Goal: Transaction & Acquisition: Subscribe to service/newsletter

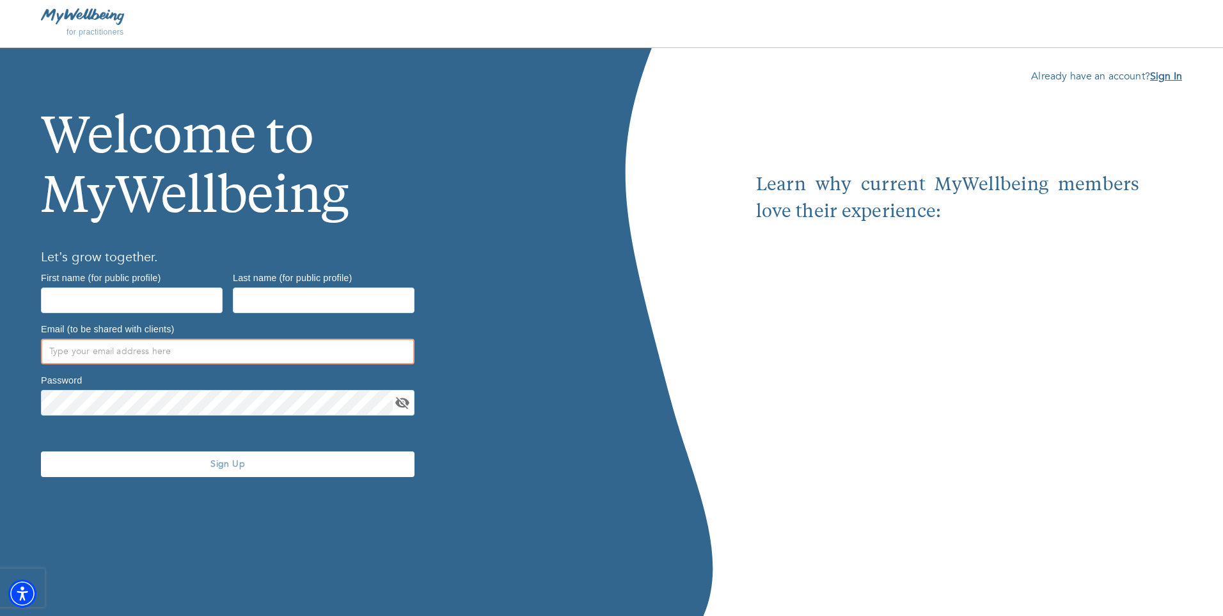
type input "[PERSON_NAME][EMAIL_ADDRESS][DOMAIN_NAME]"
click at [1168, 72] on b "Sign In" at bounding box center [1167, 76] width 32 height 14
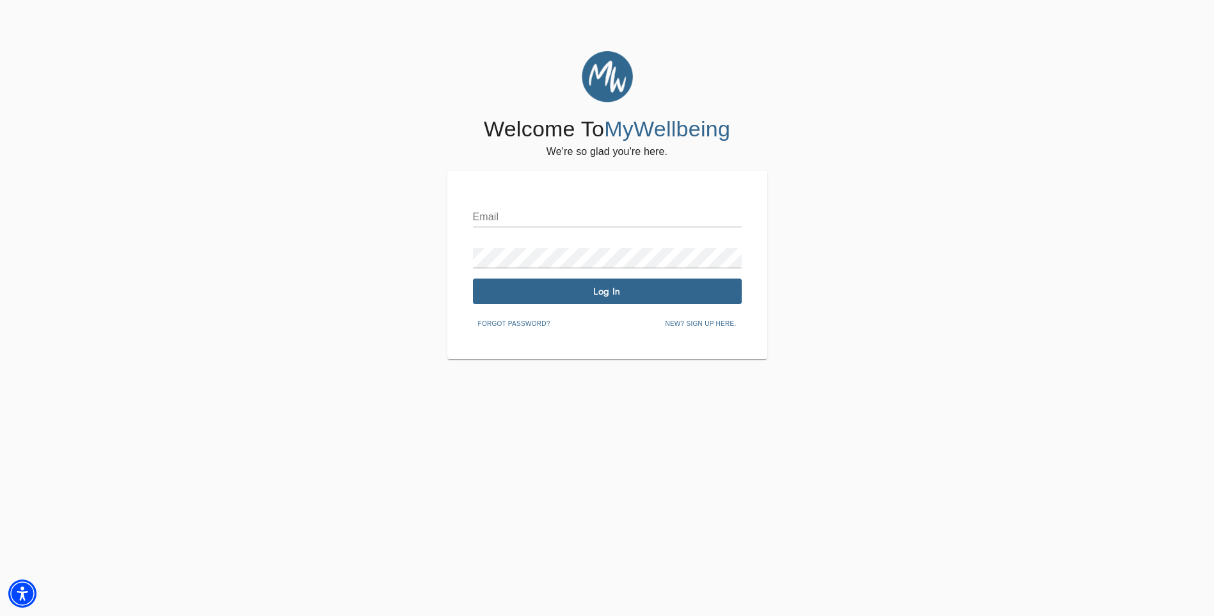
type input "[PERSON_NAME][EMAIL_ADDRESS][DOMAIN_NAME]"
click at [659, 283] on button "Log In" at bounding box center [607, 291] width 269 height 26
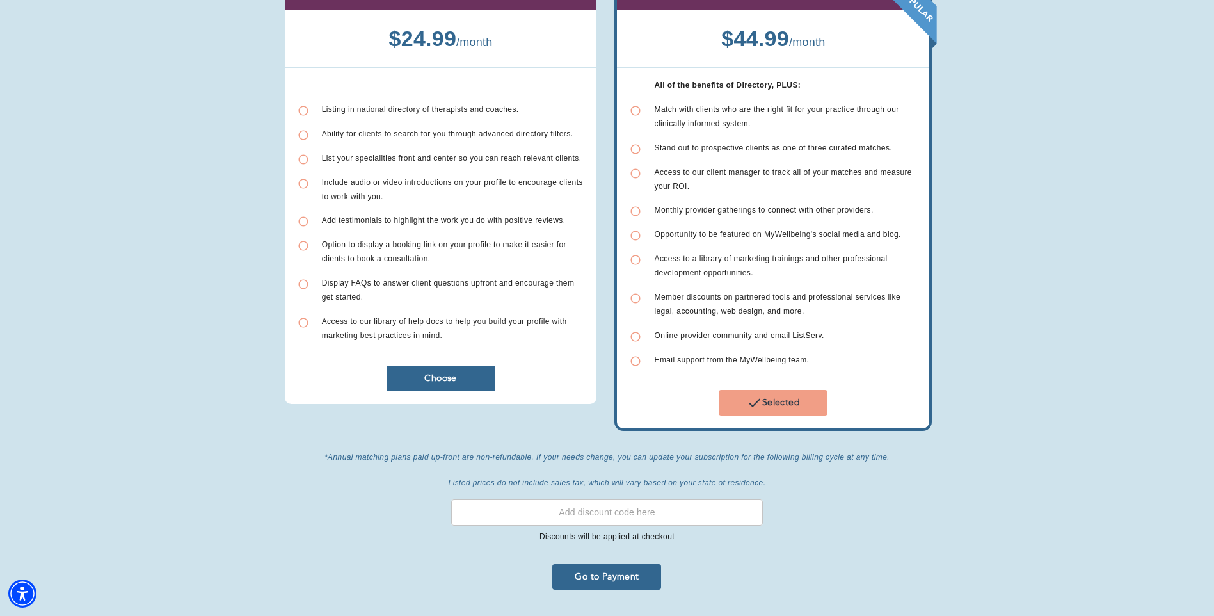
scroll to position [179, 0]
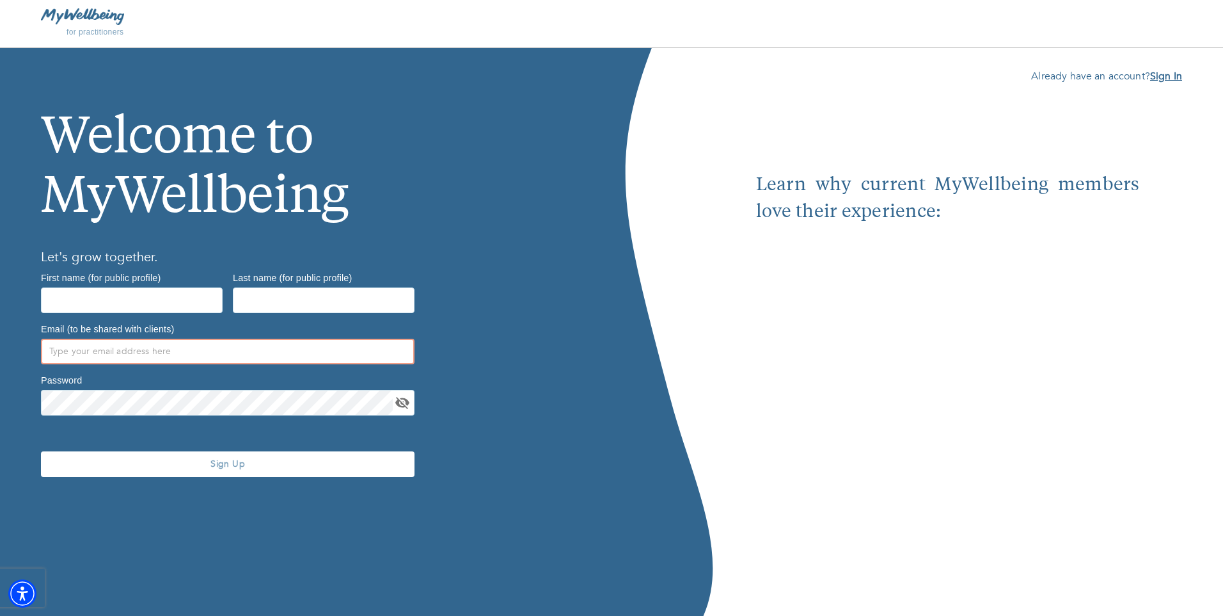
type input "[PERSON_NAME][EMAIL_ADDRESS][DOMAIN_NAME]"
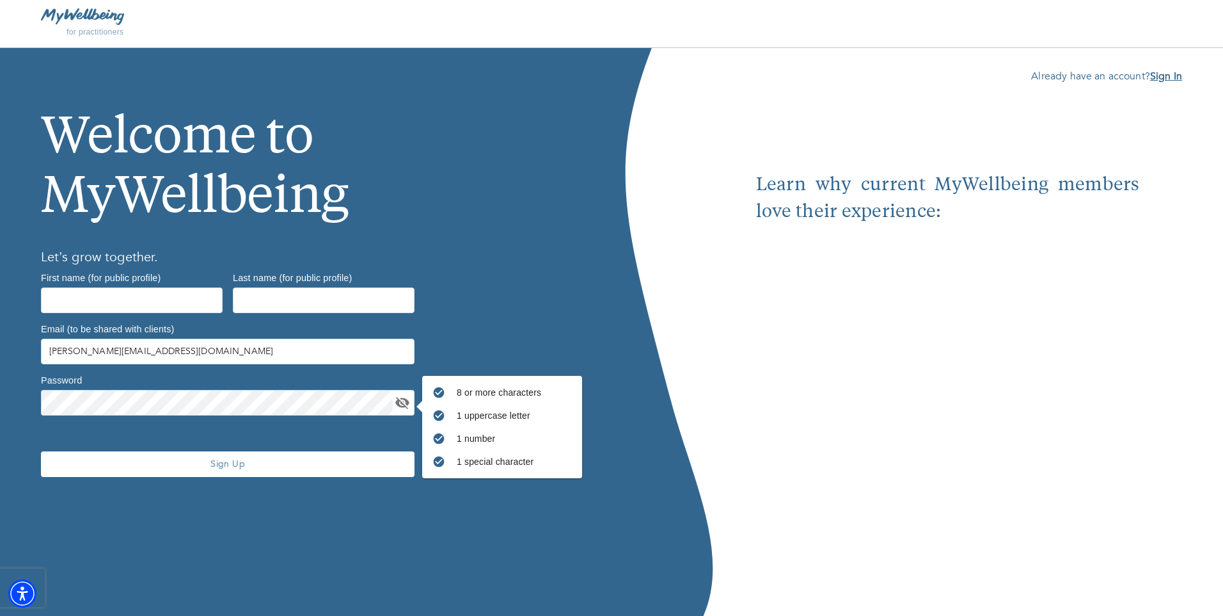
click at [1172, 74] on b "Sign In" at bounding box center [1167, 76] width 32 height 14
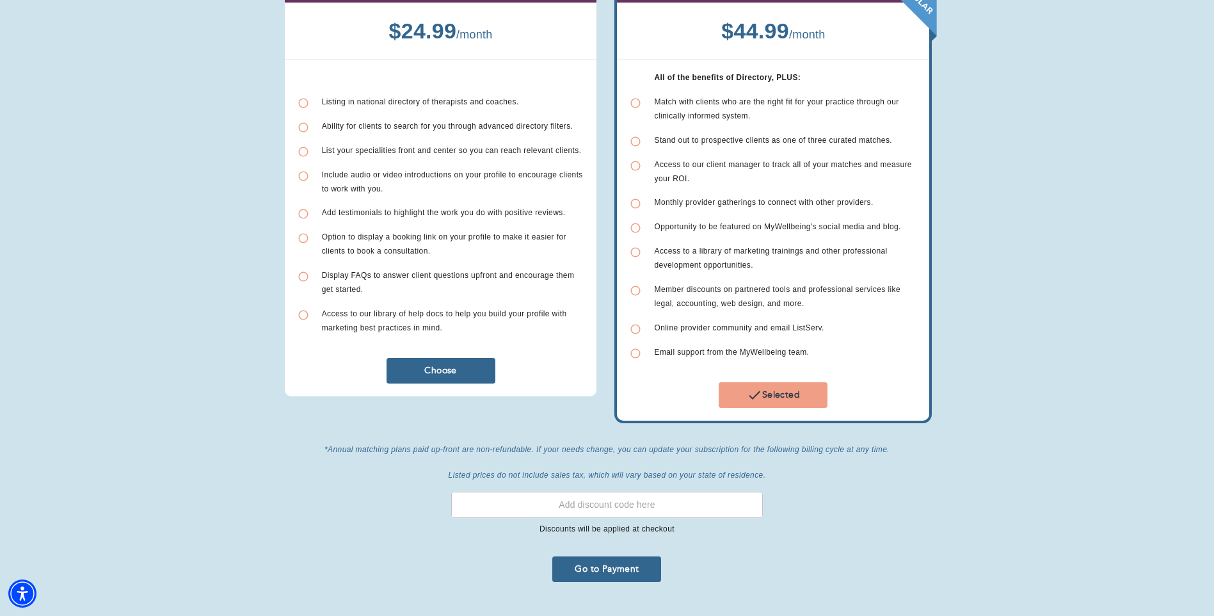
scroll to position [179, 0]
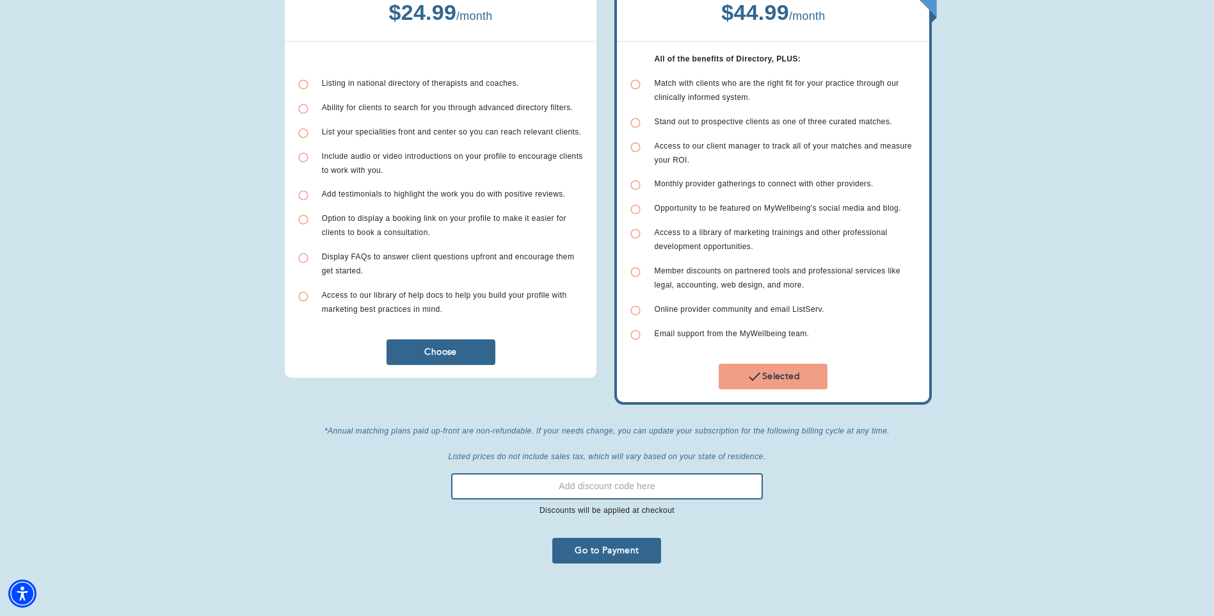
paste input "EXTRA15"
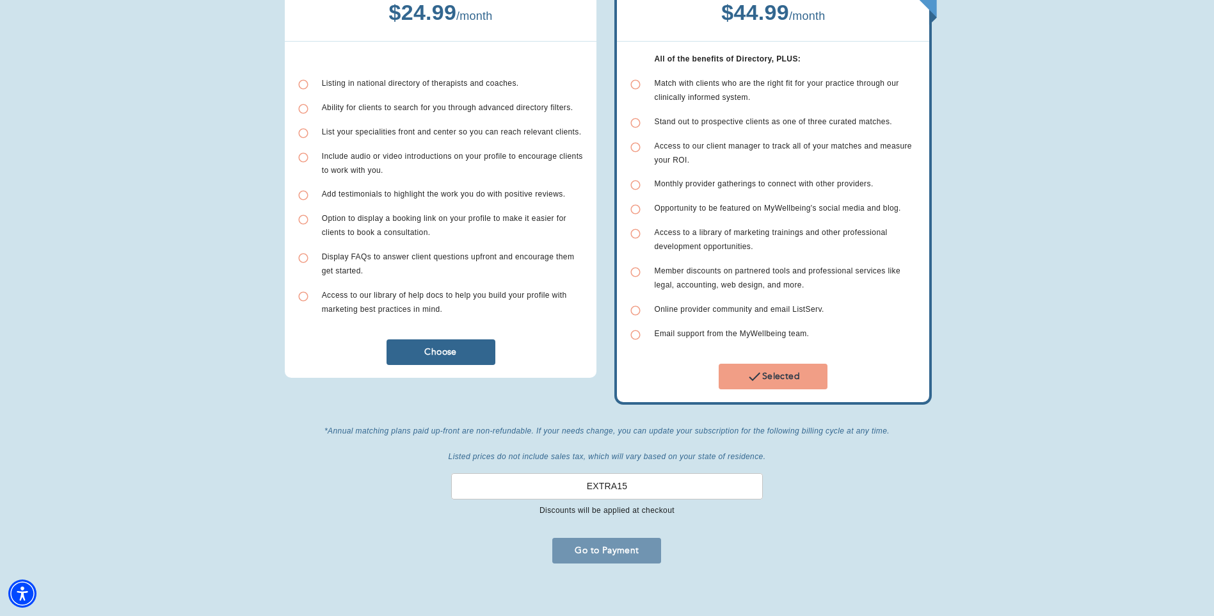
click at [603, 544] on span "Go to Payment" at bounding box center [606, 550] width 99 height 12
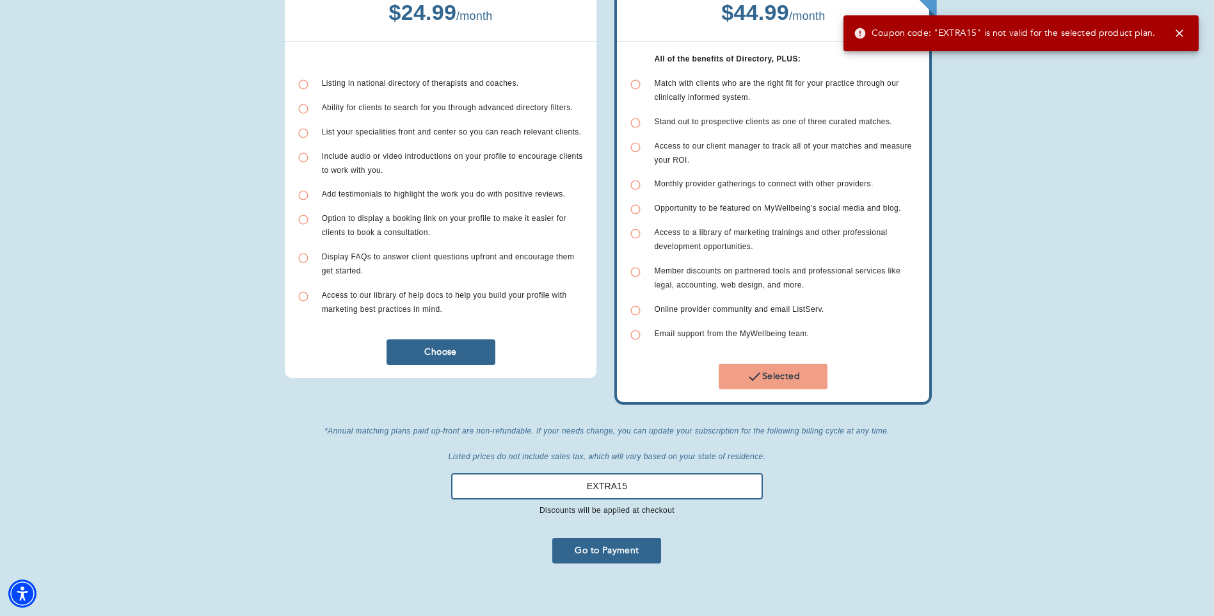
click at [635, 474] on input "EXTRA15" at bounding box center [607, 486] width 312 height 26
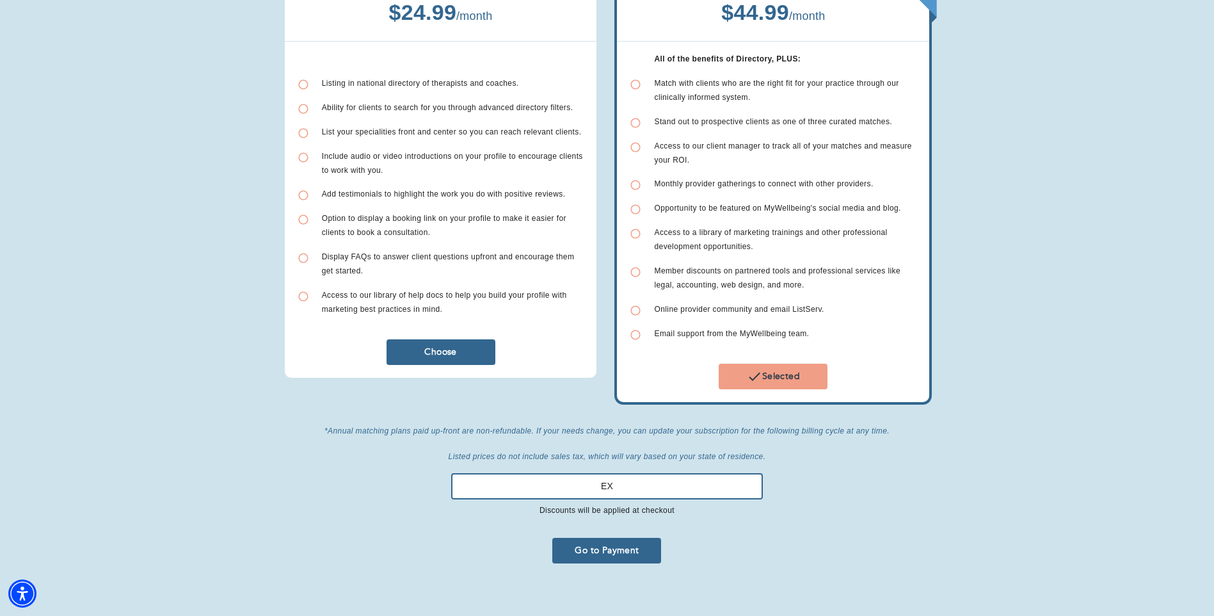
type input "E"
drag, startPoint x: 658, startPoint y: 473, endPoint x: 651, endPoint y: 458, distance: 16.6
click at [657, 473] on input "text" at bounding box center [607, 486] width 312 height 26
type input "FLASH"
click at [632, 544] on span "Go to Payment" at bounding box center [606, 550] width 99 height 12
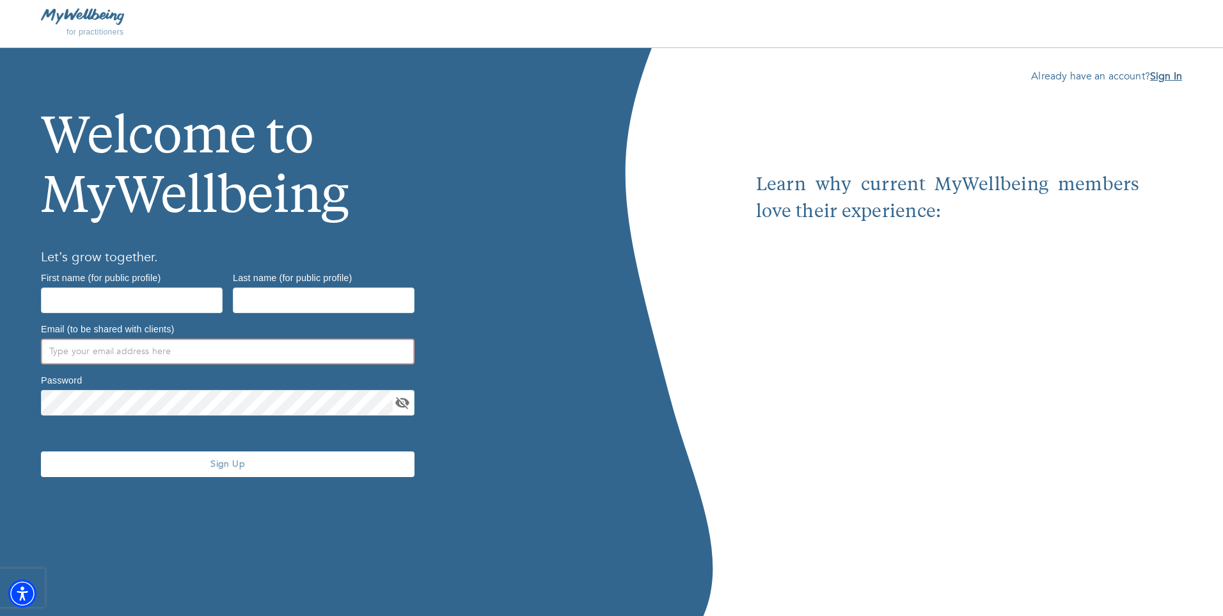
type input "[PERSON_NAME][EMAIL_ADDRESS][DOMAIN_NAME]"
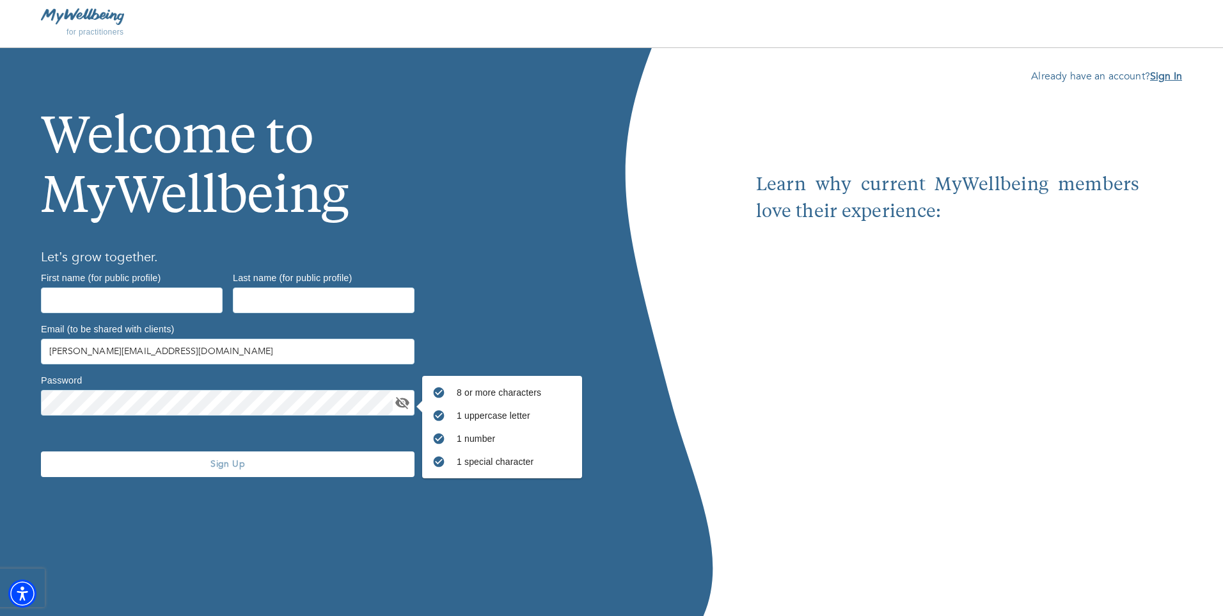
click at [1176, 78] on b "Sign In" at bounding box center [1167, 76] width 32 height 14
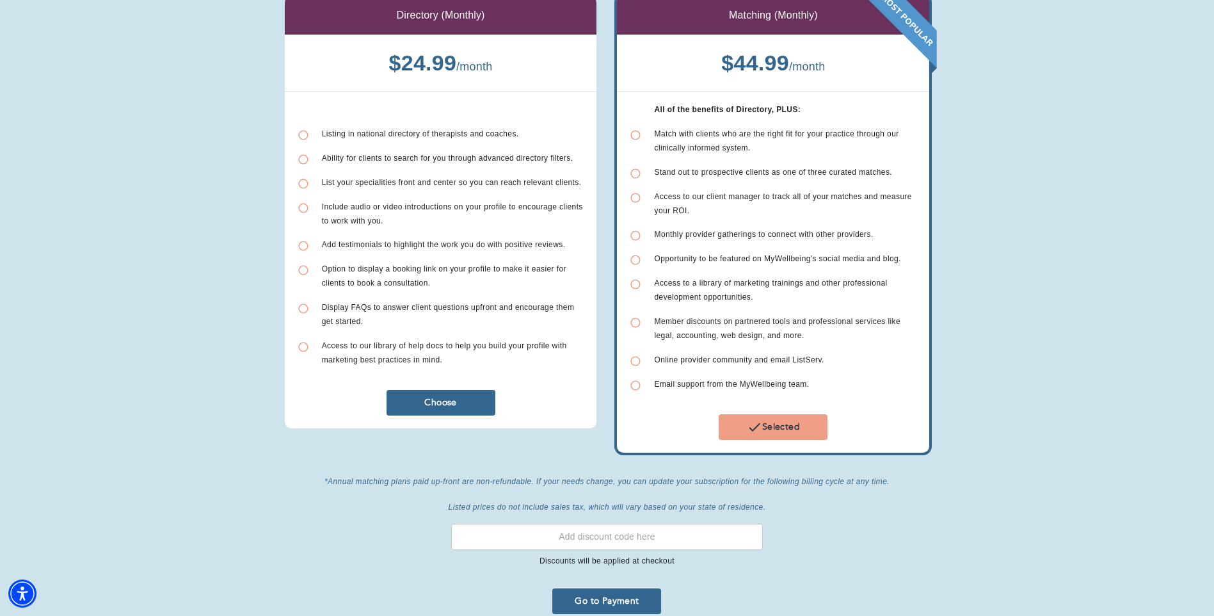
scroll to position [179, 0]
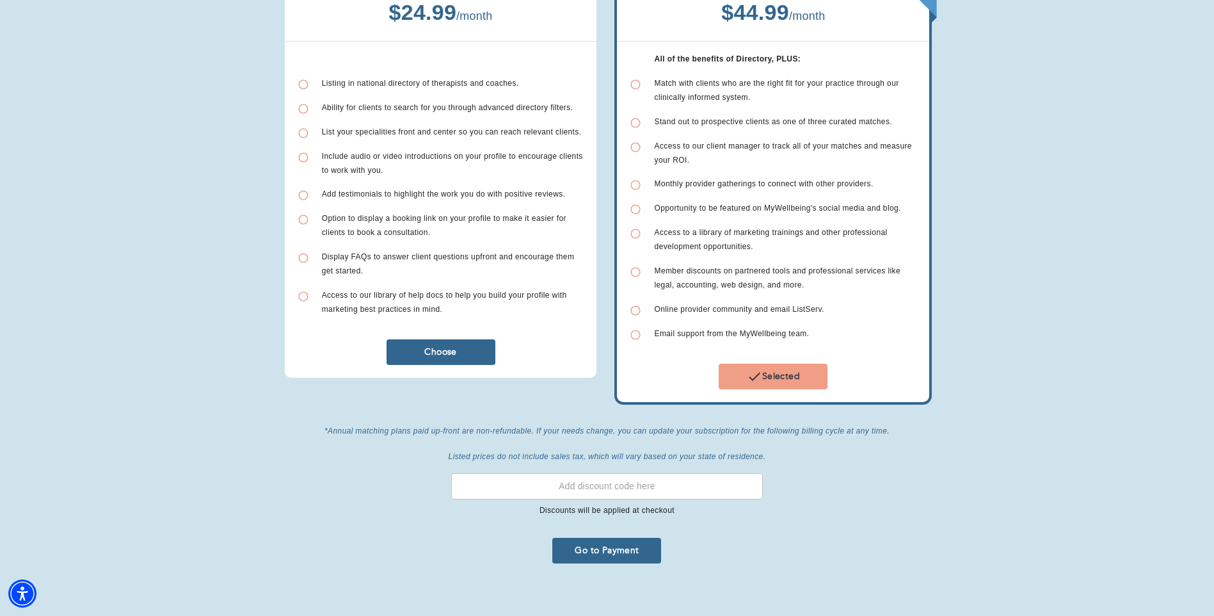
click at [824, 278] on div "Member discounts on partnered tools and professional services like legal, accou…" at bounding box center [785, 278] width 262 height 28
click at [824, 277] on div "Member discounts on partnered tools and professional services like legal, accou…" at bounding box center [785, 278] width 262 height 28
click at [655, 544] on span "Go to Payment" at bounding box center [606, 550] width 99 height 12
